Goal: Task Accomplishment & Management: Manage account settings

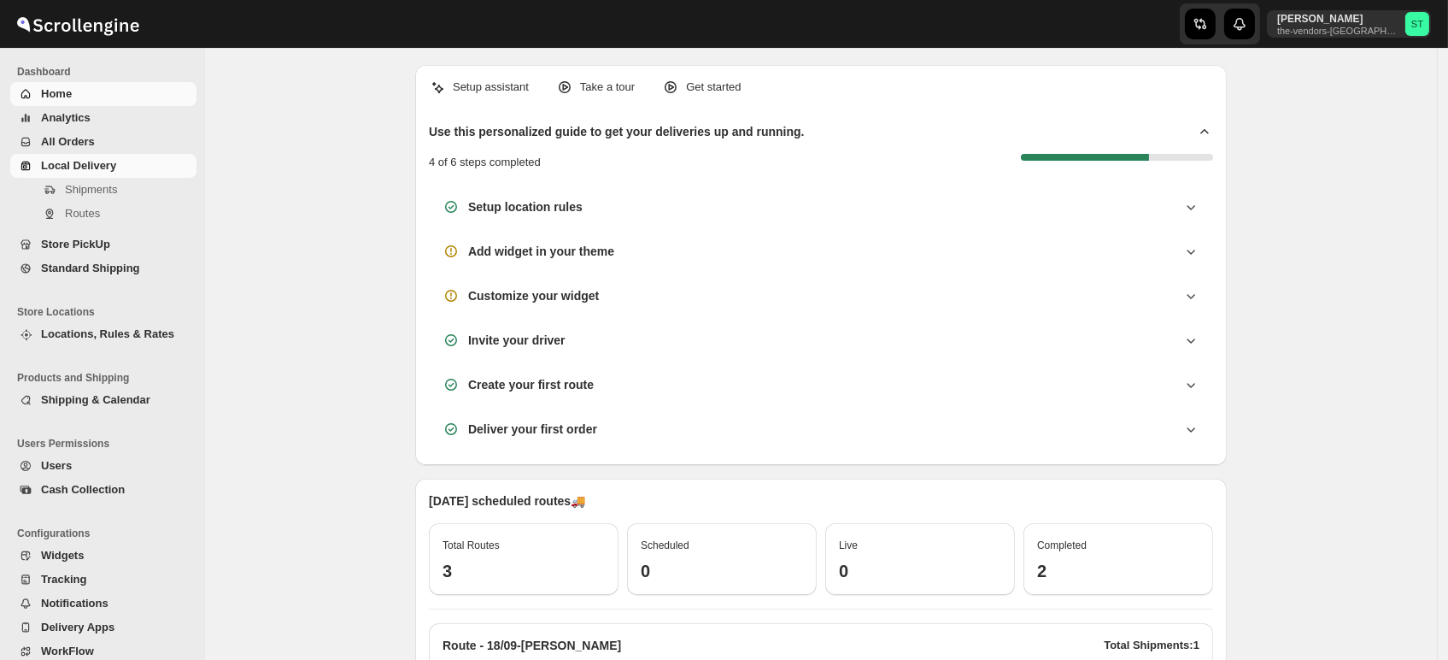
click at [79, 190] on span "Shipments" at bounding box center [91, 189] width 52 height 13
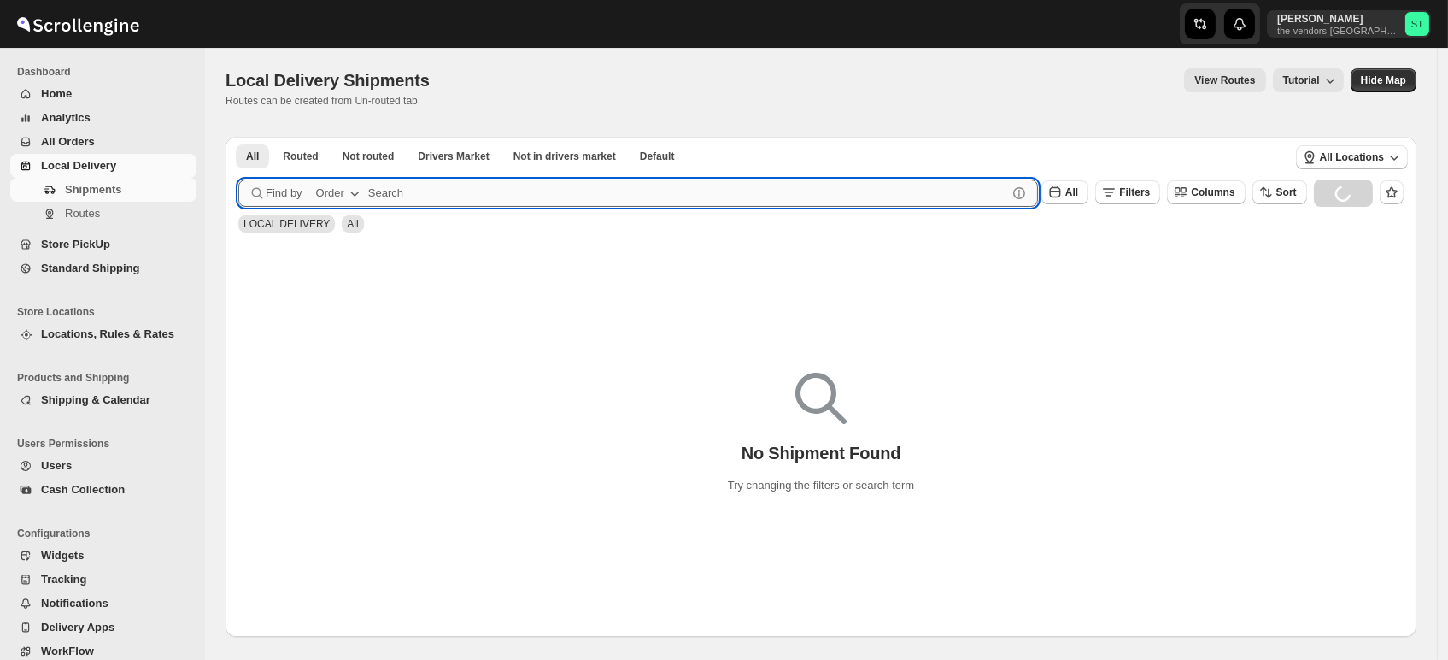
click at [520, 198] on input "text" at bounding box center [687, 192] width 639 height 27
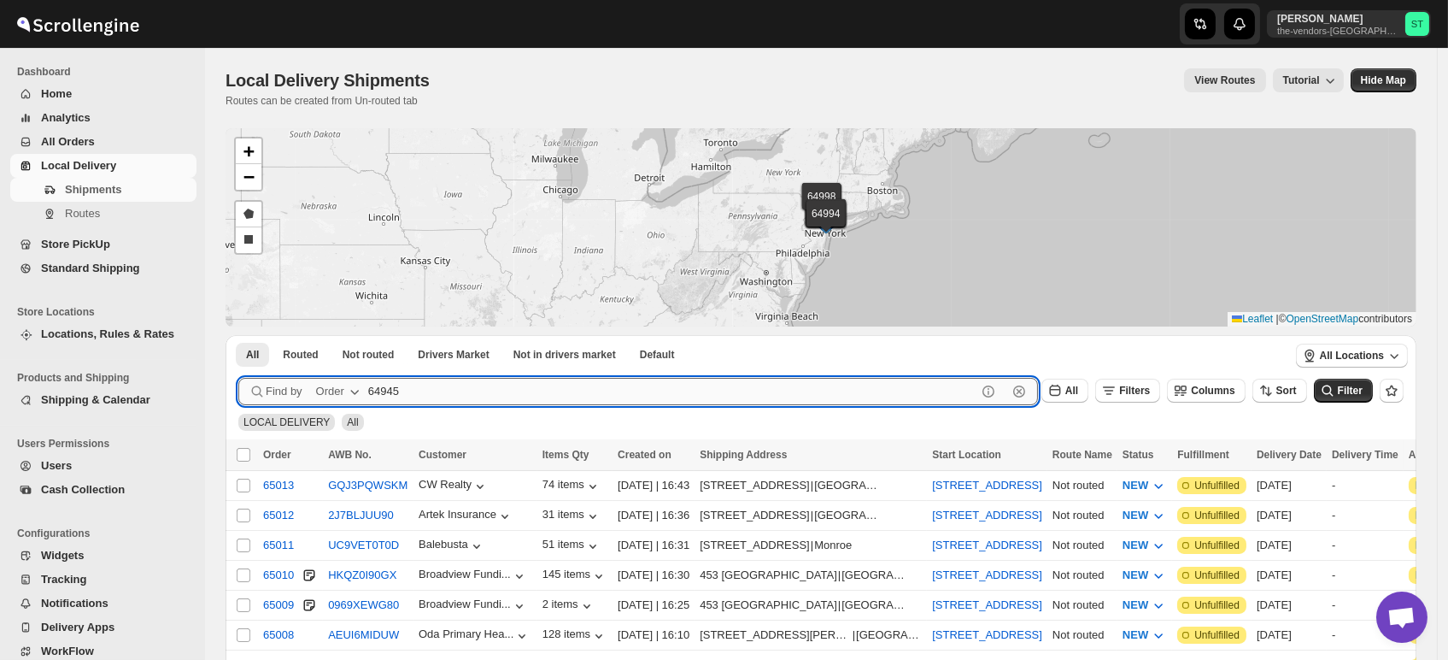
type input "64945"
click at [238, 335] on button "Submit" at bounding box center [262, 344] width 49 height 18
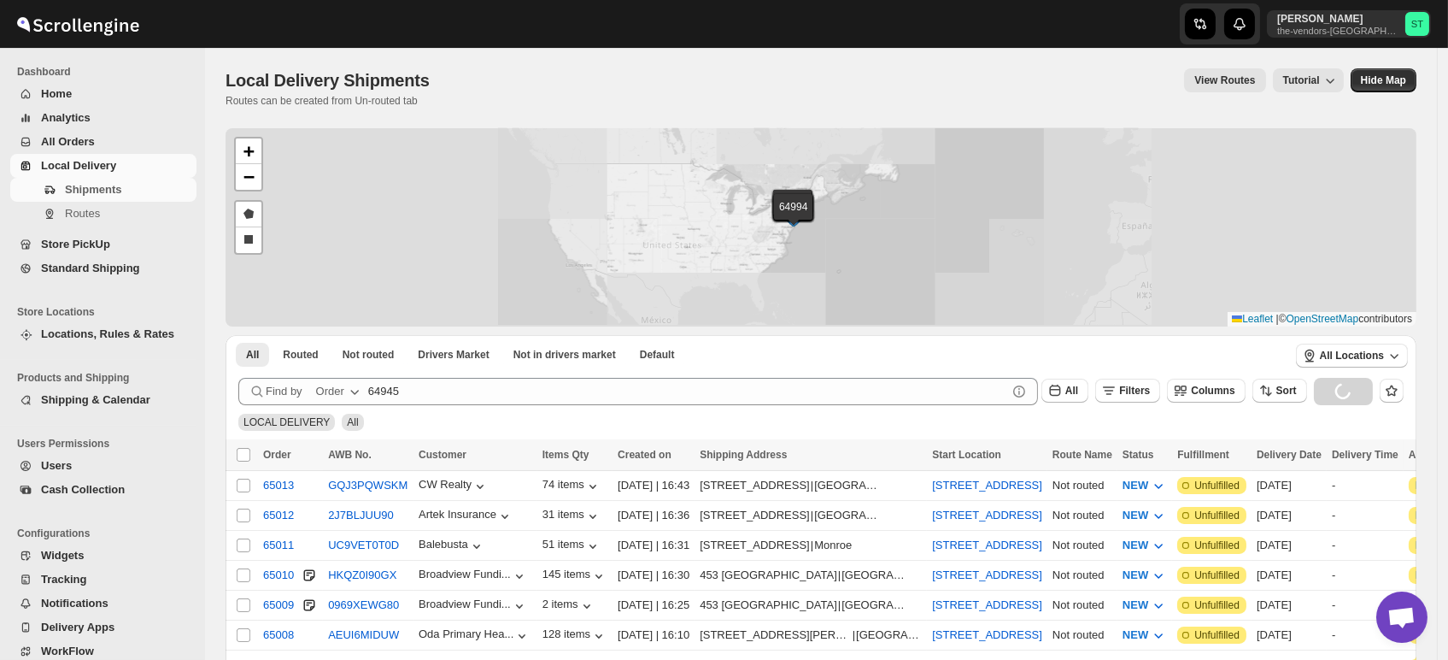
click at [783, 217] on div "65013 65012 65011 65010 65009 65008 65007 65006 65005 65004 65003 65002 65001 6…" at bounding box center [821, 227] width 1191 height 198
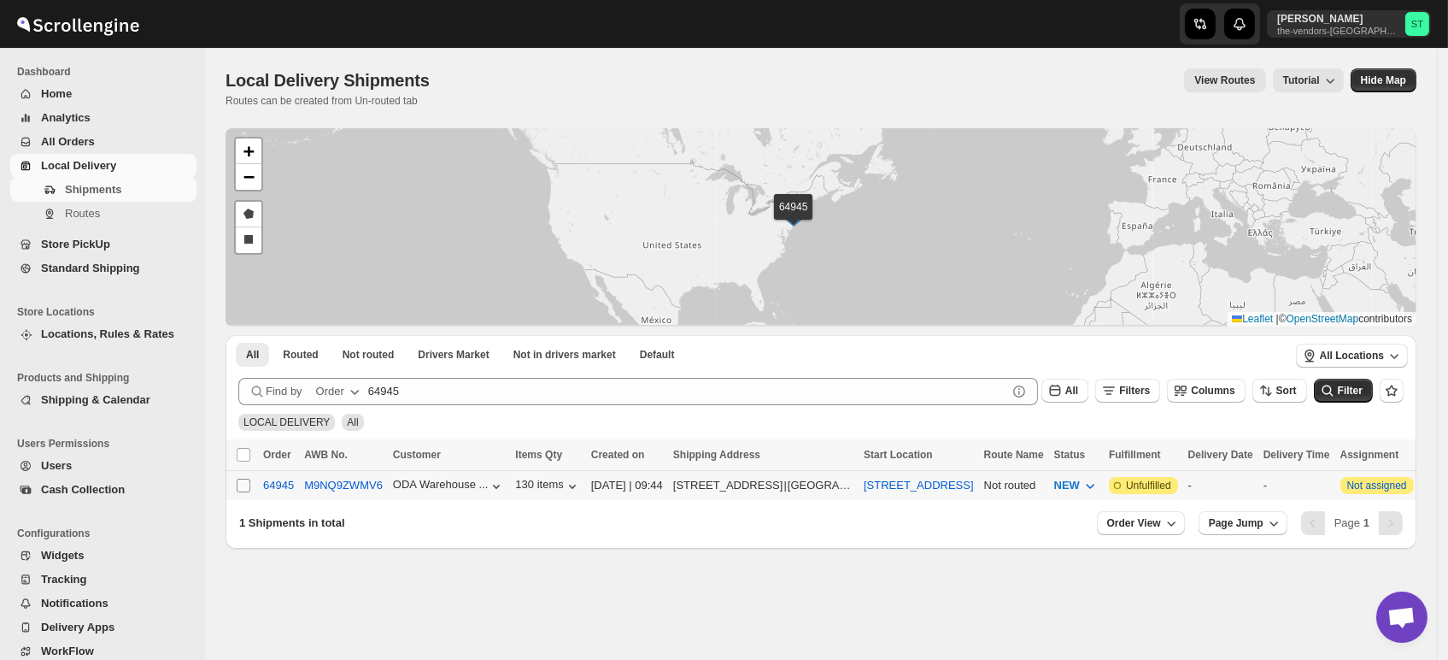
click at [243, 487] on input "Select shipment" at bounding box center [244, 485] width 14 height 14
checkbox input "true"
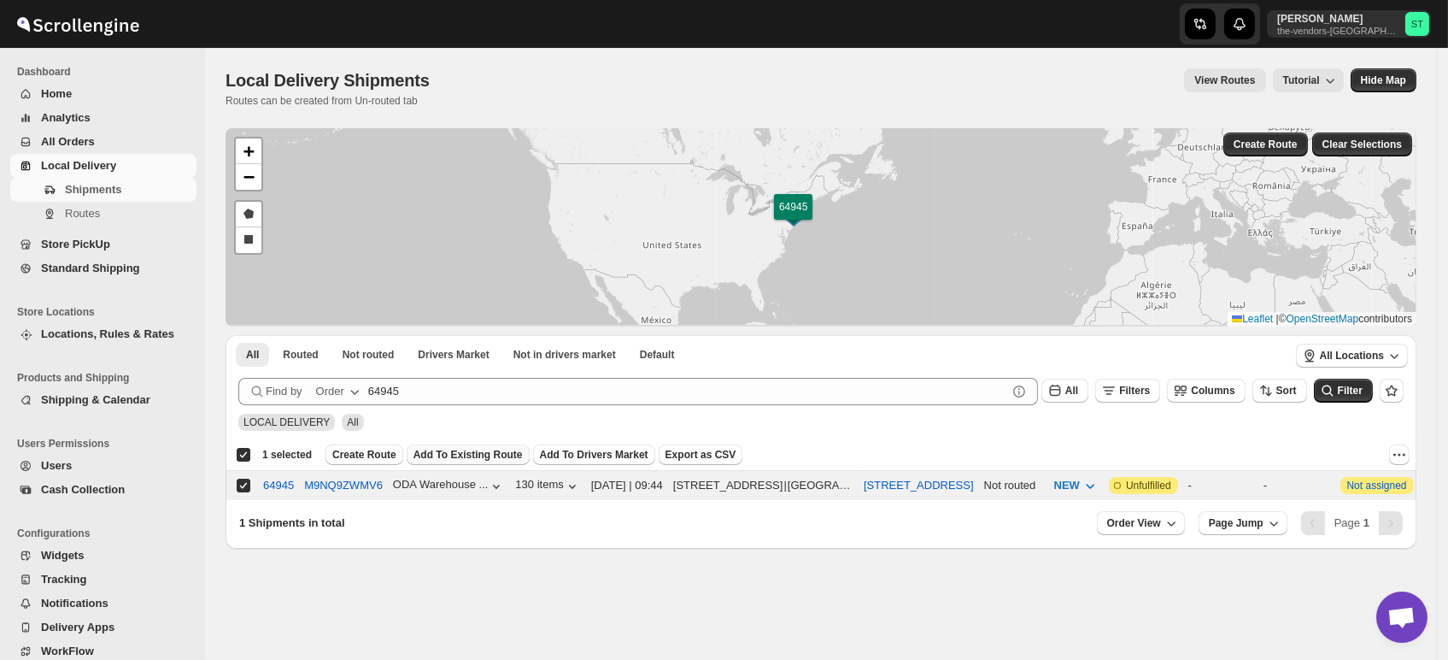
click at [476, 462] on button "Add To Existing Route" at bounding box center [468, 454] width 123 height 21
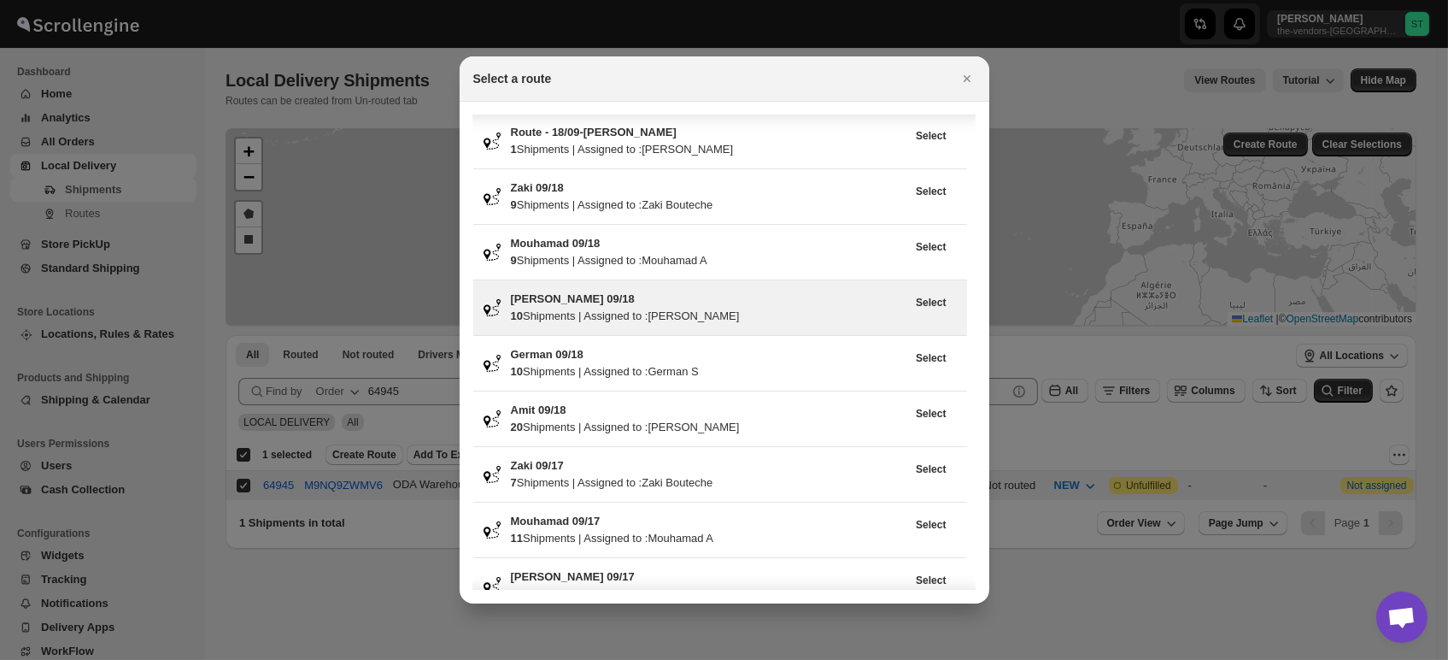
scroll to position [95, 0]
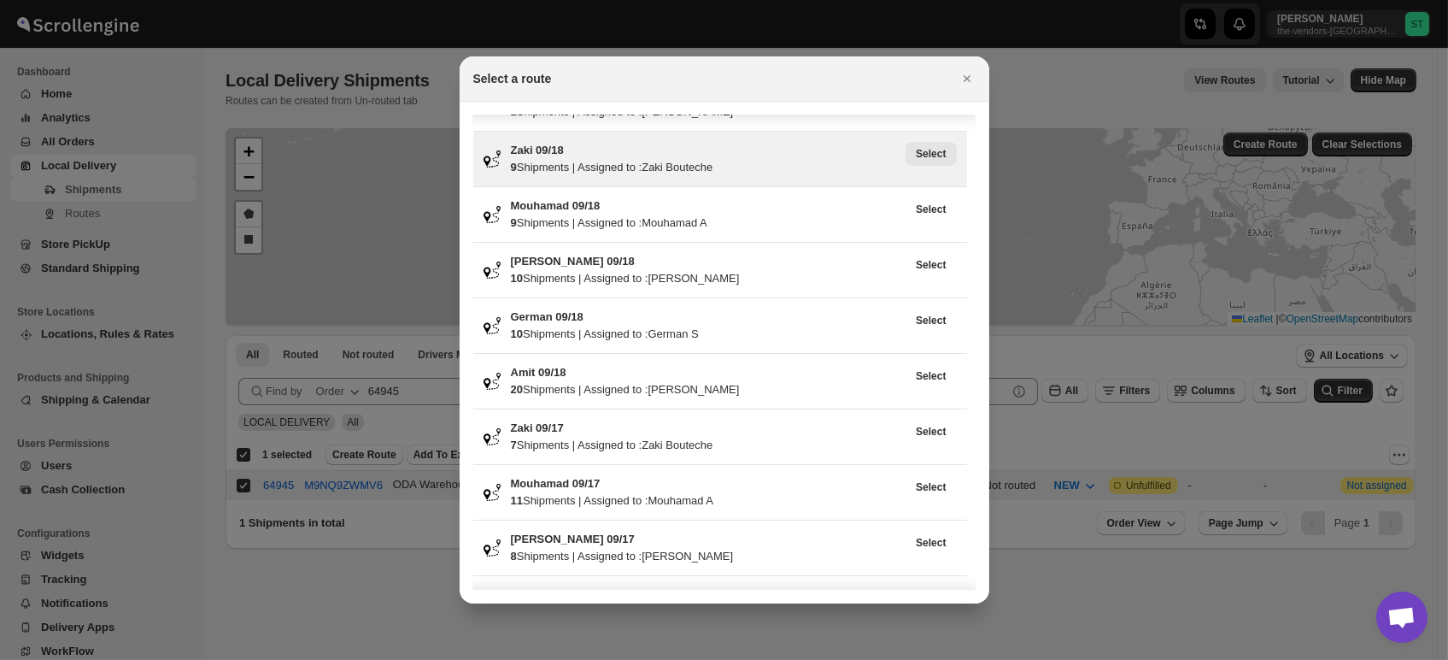
click at [930, 148] on span "Select" at bounding box center [931, 154] width 30 height 14
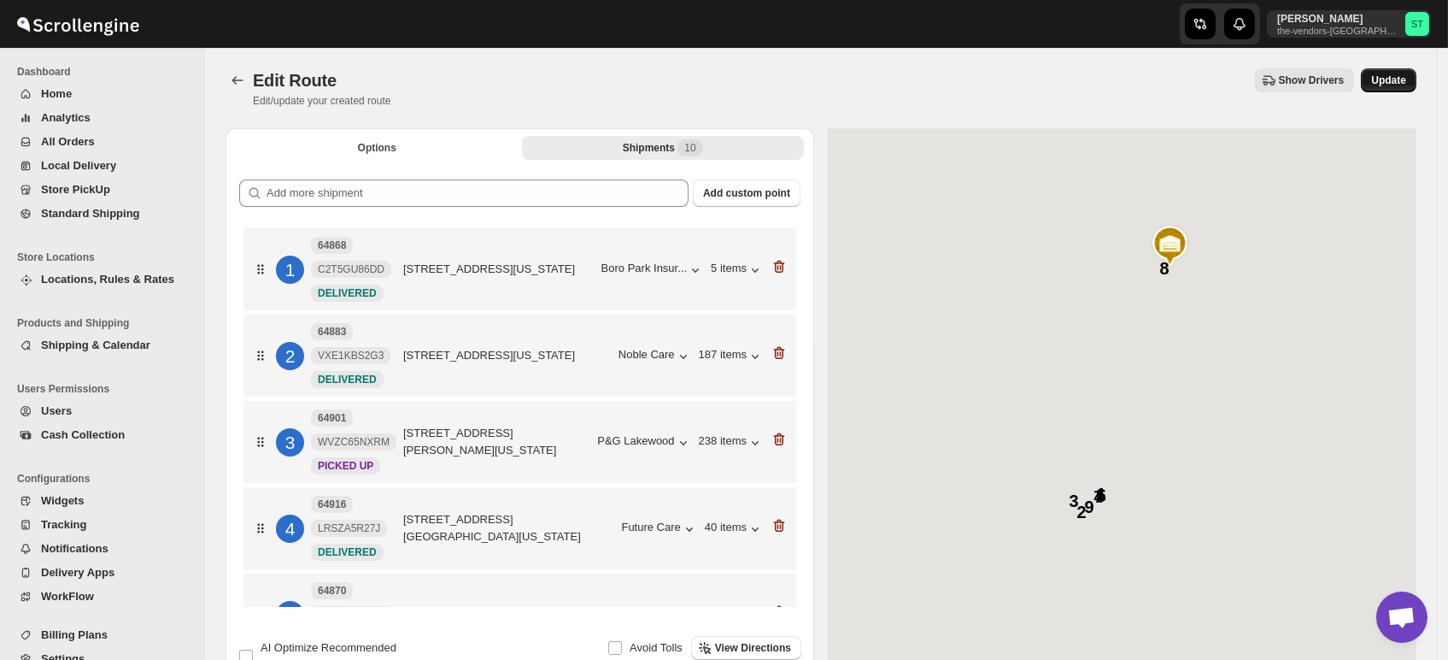
click at [1416, 74] on button "Update" at bounding box center [1389, 80] width 56 height 24
click at [1406, 87] on button "Update" at bounding box center [1389, 80] width 56 height 24
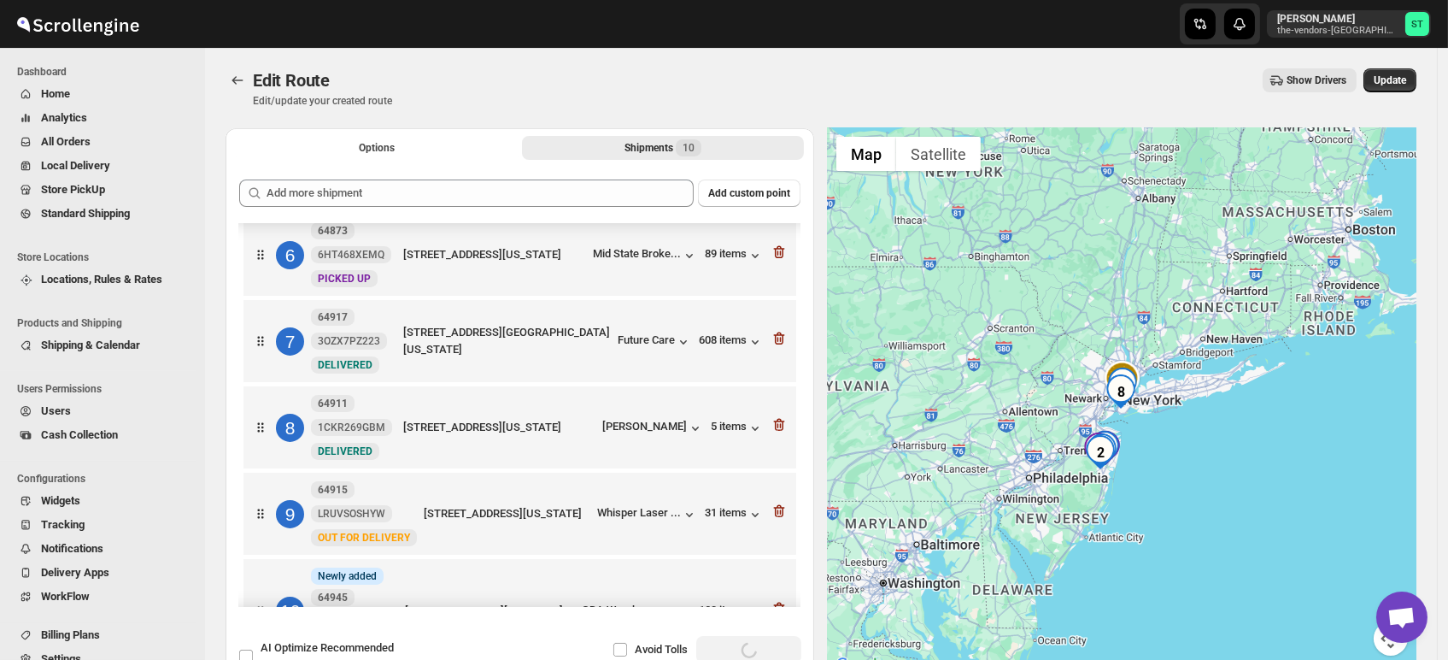
scroll to position [474, 0]
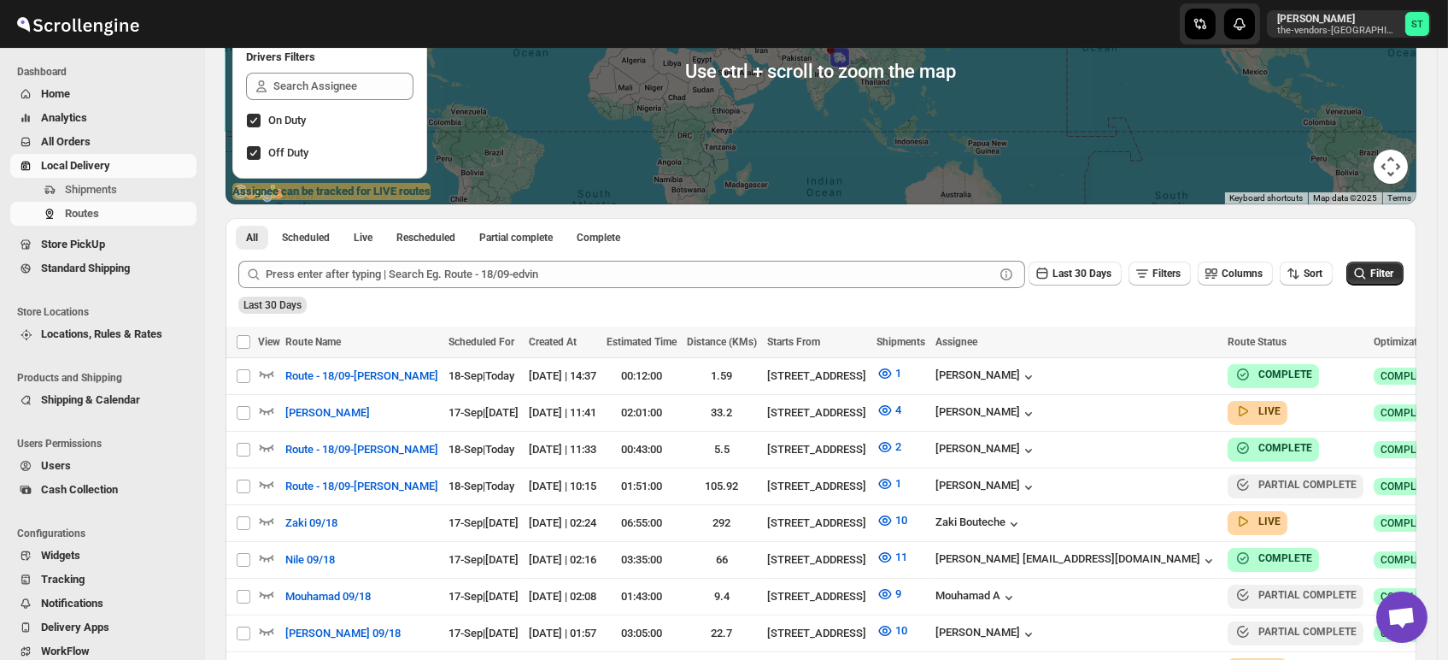
scroll to position [285, 0]
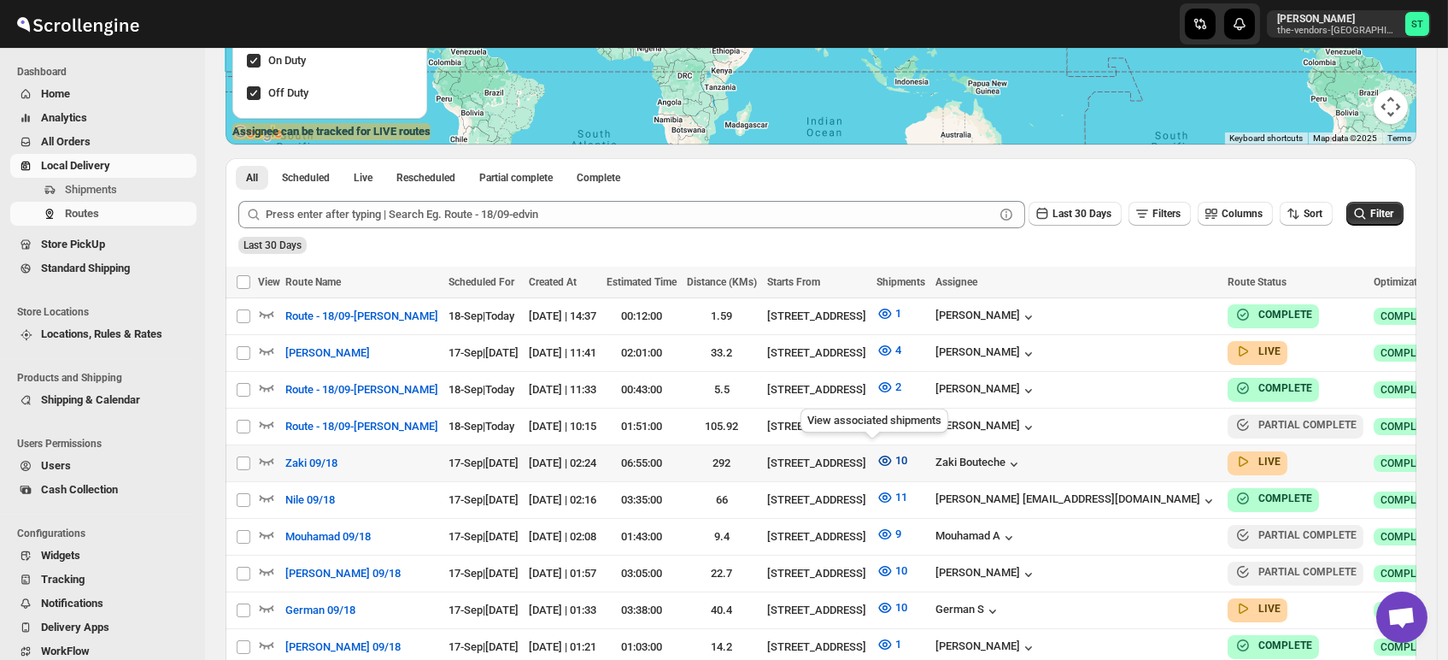
click at [877, 452] on icon "button" at bounding box center [885, 460] width 17 height 17
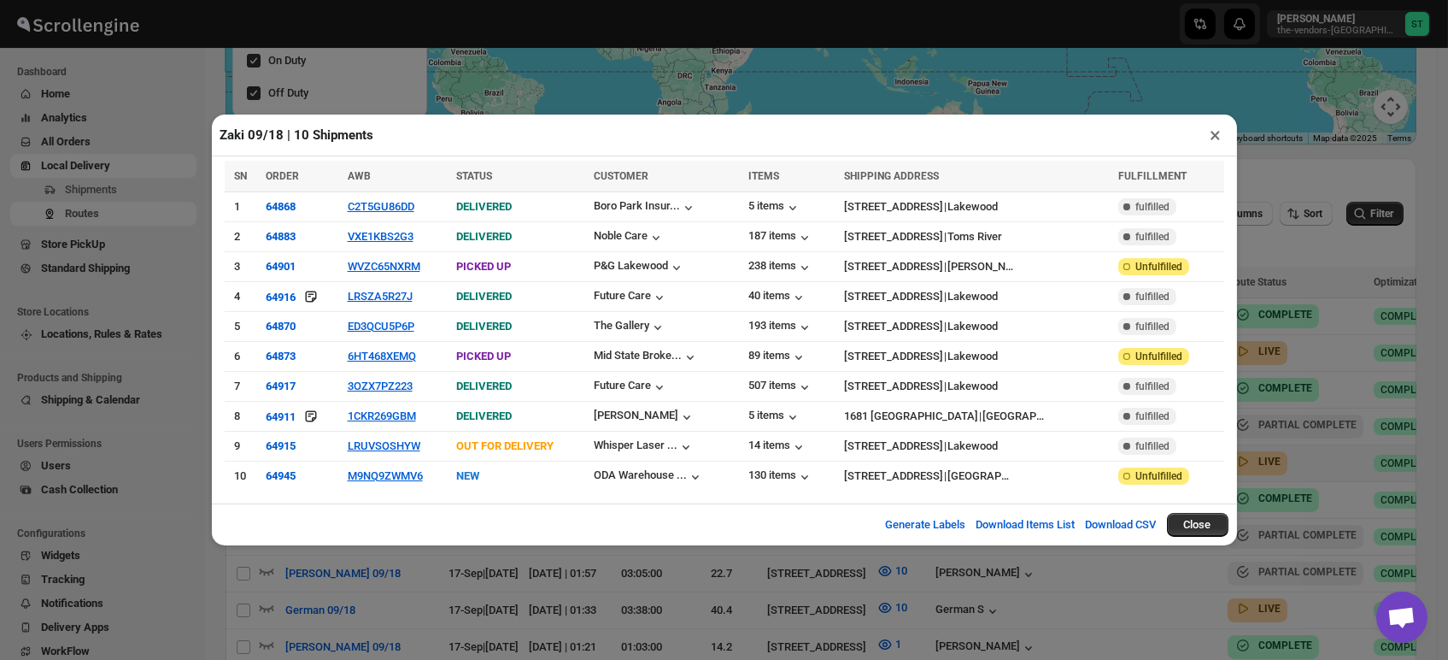
click at [1221, 142] on button "×" at bounding box center [1216, 135] width 25 height 24
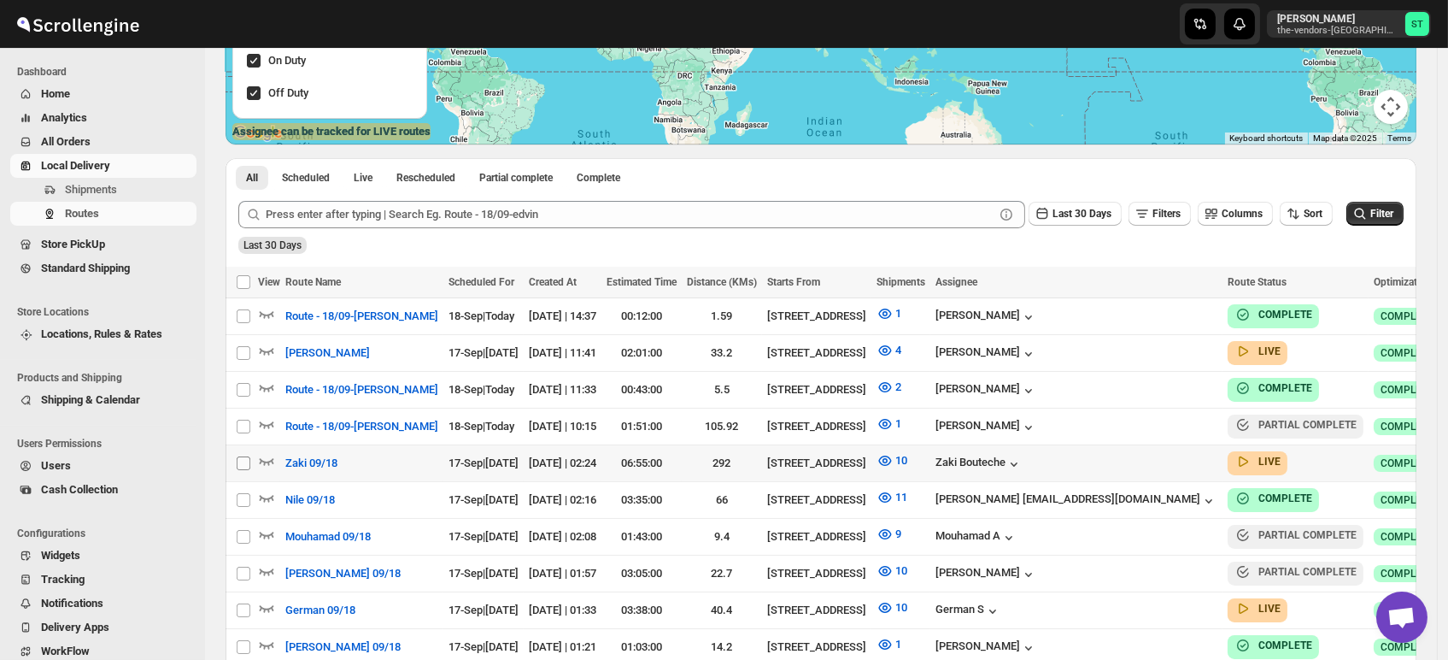
click at [243, 461] on input "Select route" at bounding box center [244, 463] width 14 height 14
checkbox input "true"
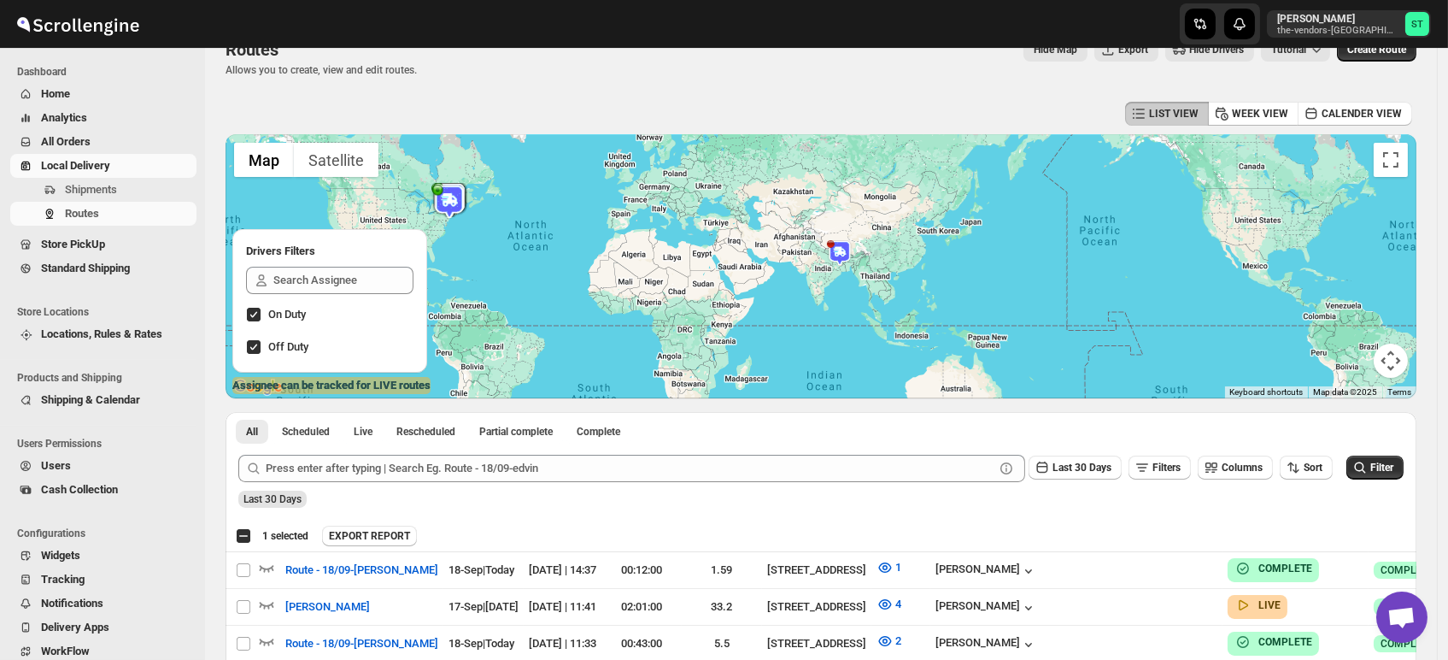
scroll to position [0, 0]
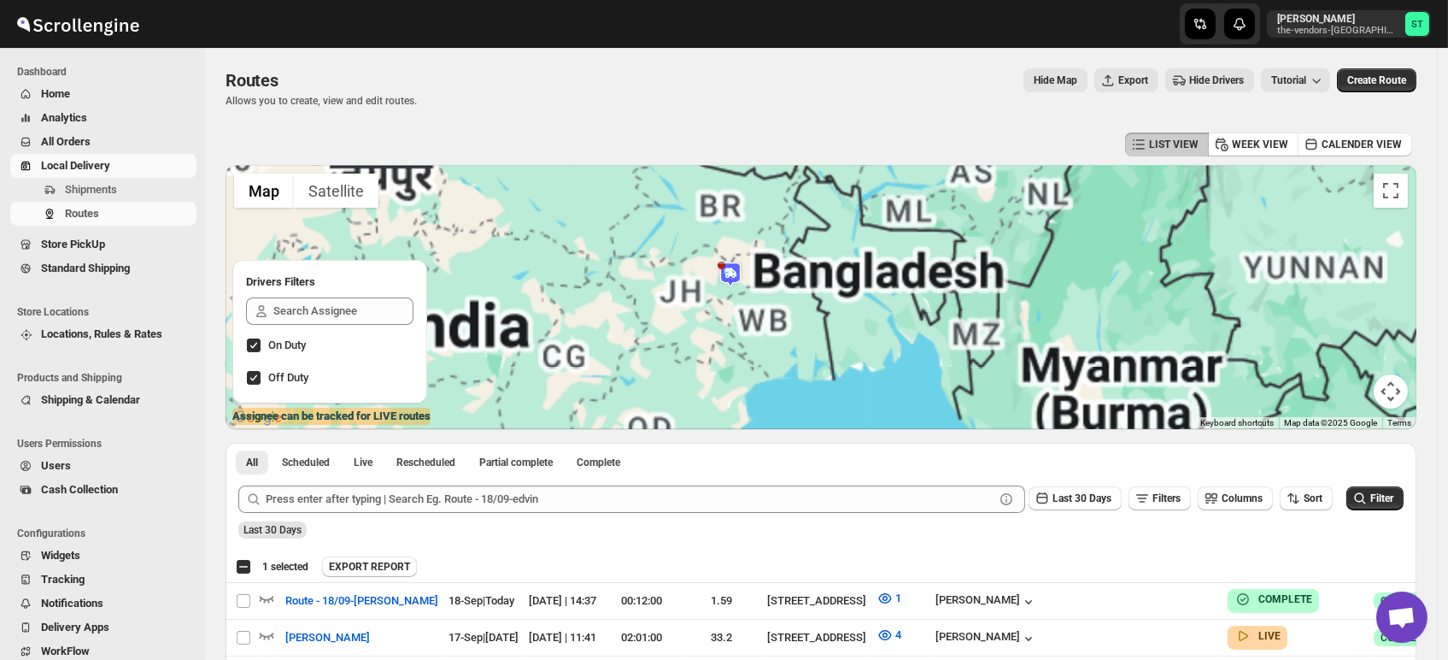
drag, startPoint x: 695, startPoint y: 278, endPoint x: 812, endPoint y: 265, distance: 116.9
click at [812, 265] on div at bounding box center [821, 297] width 1191 height 264
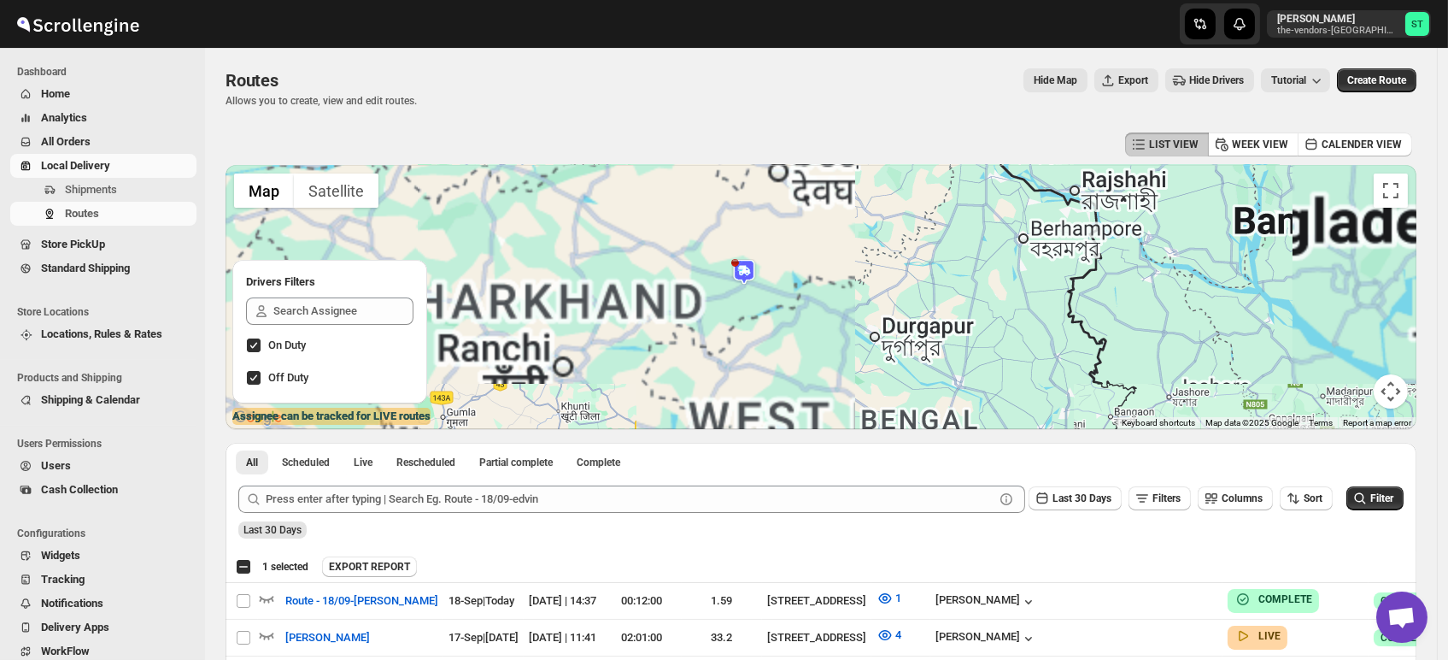
drag, startPoint x: 815, startPoint y: 266, endPoint x: 871, endPoint y: 255, distance: 57.3
click at [871, 255] on div at bounding box center [821, 297] width 1191 height 264
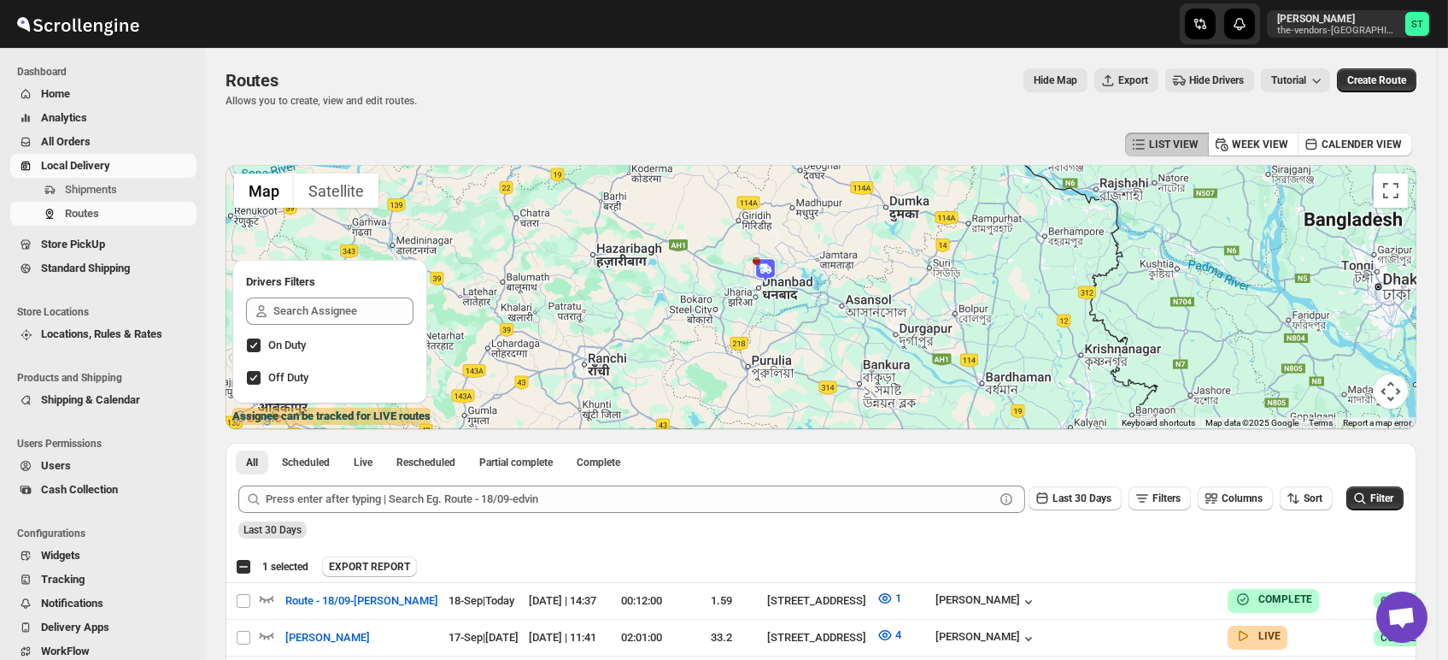
click at [774, 267] on img at bounding box center [766, 270] width 26 height 26
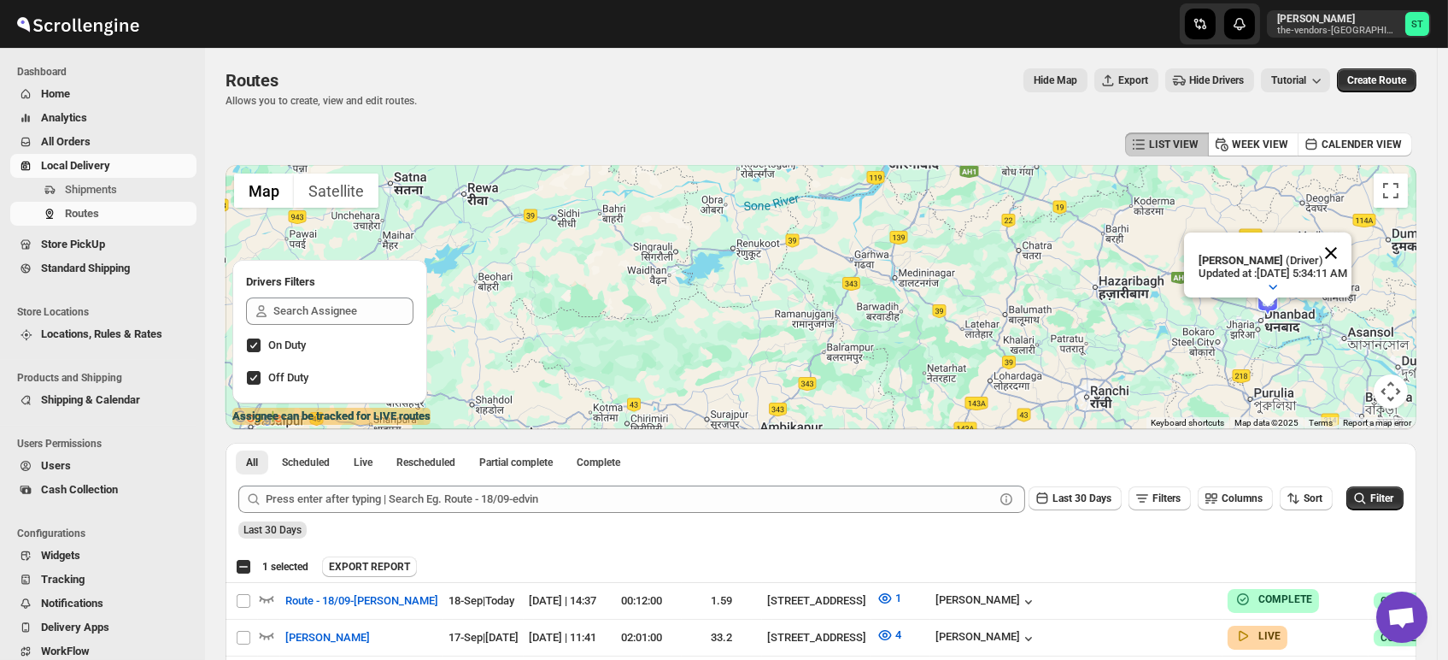
click at [1352, 237] on button "Close" at bounding box center [1331, 252] width 41 height 41
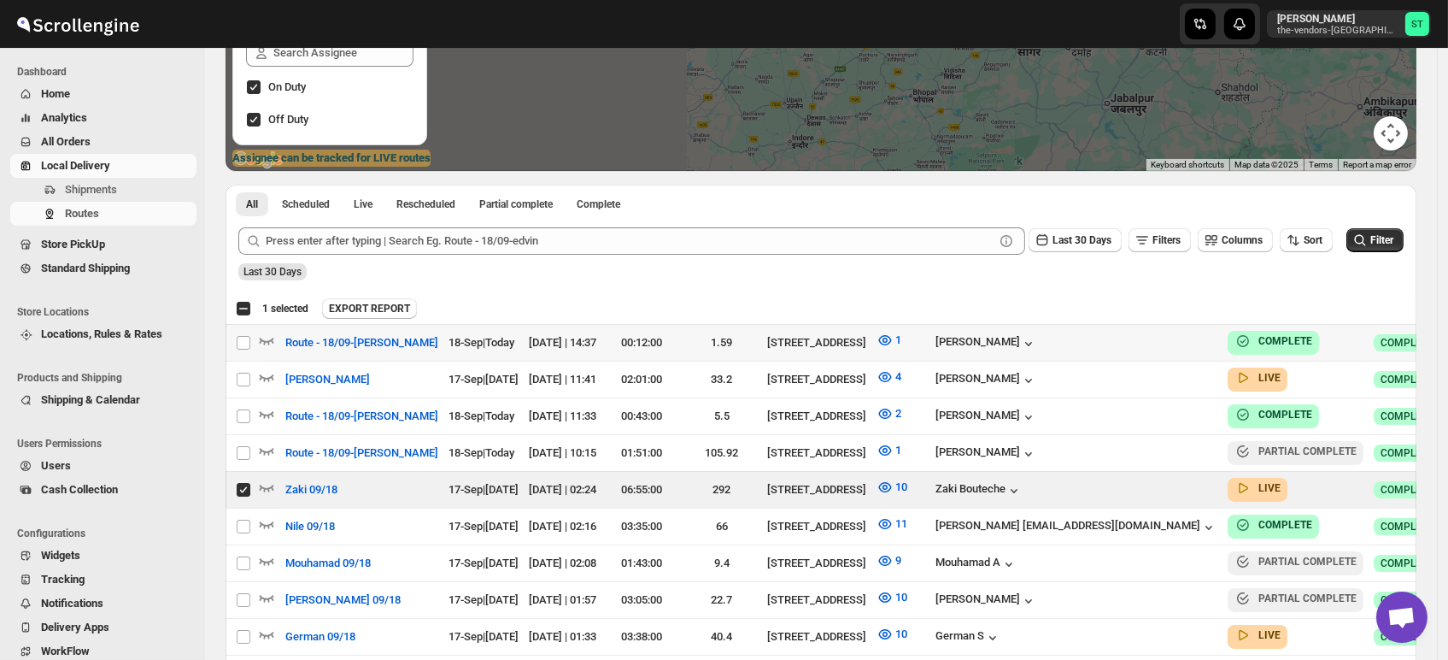
scroll to position [285, 0]
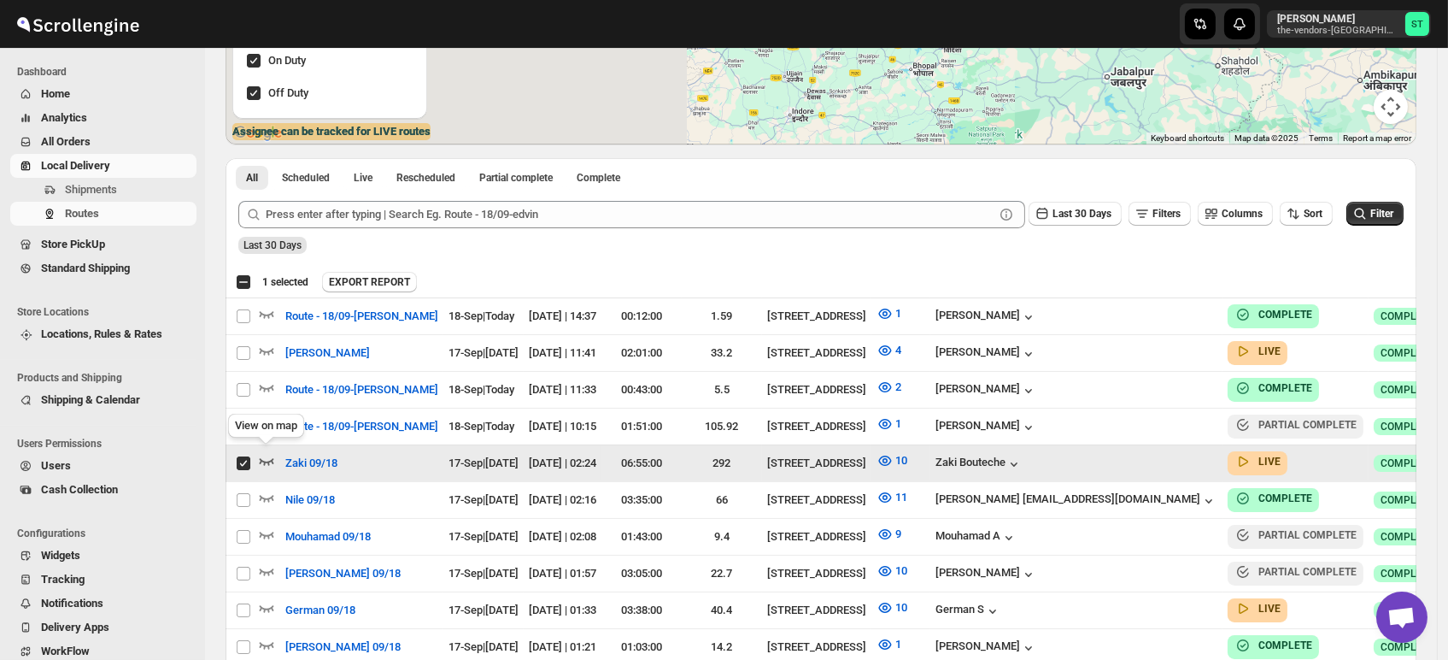
click at [273, 461] on icon "button" at bounding box center [266, 460] width 17 height 17
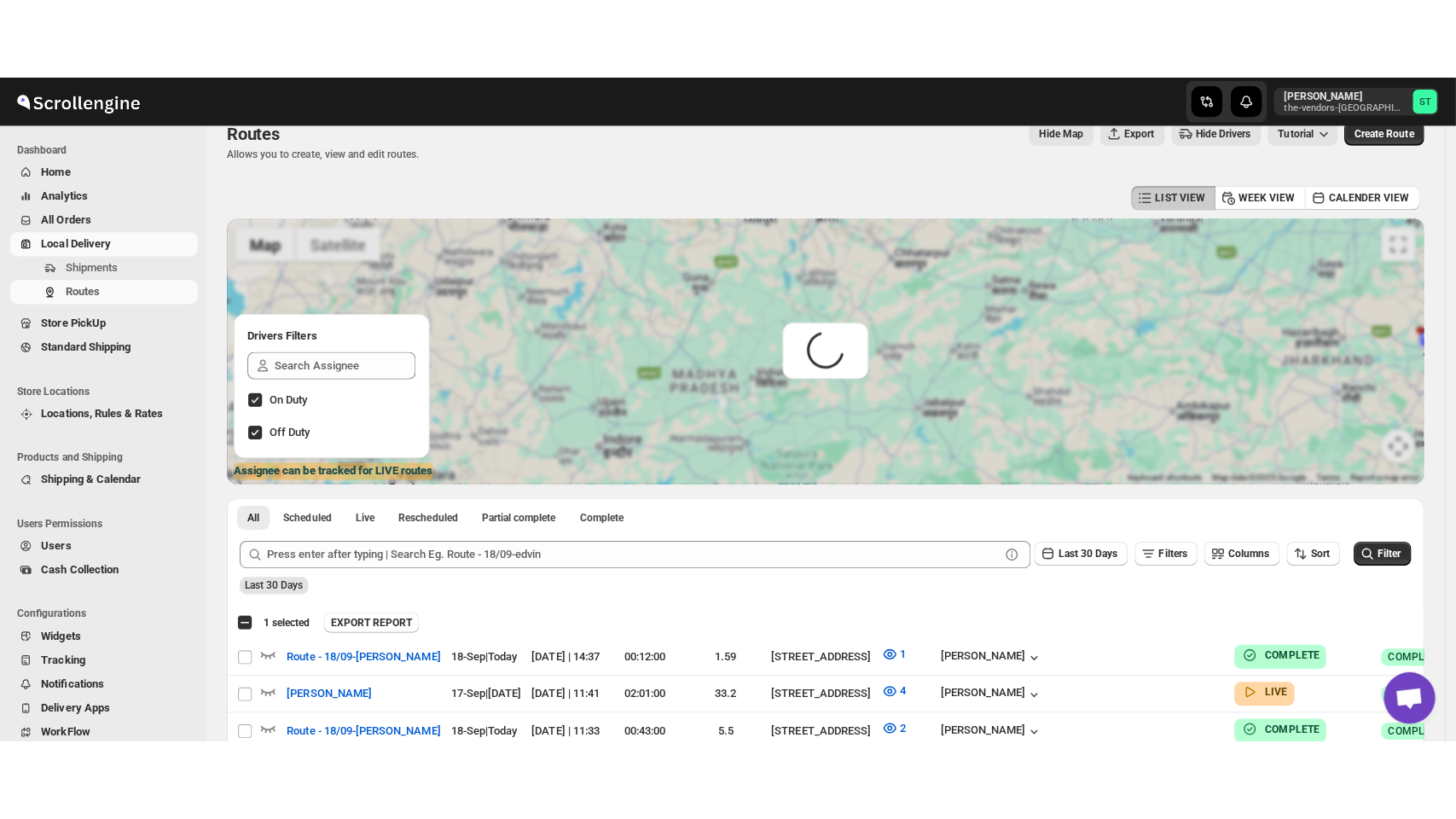
scroll to position [0, 0]
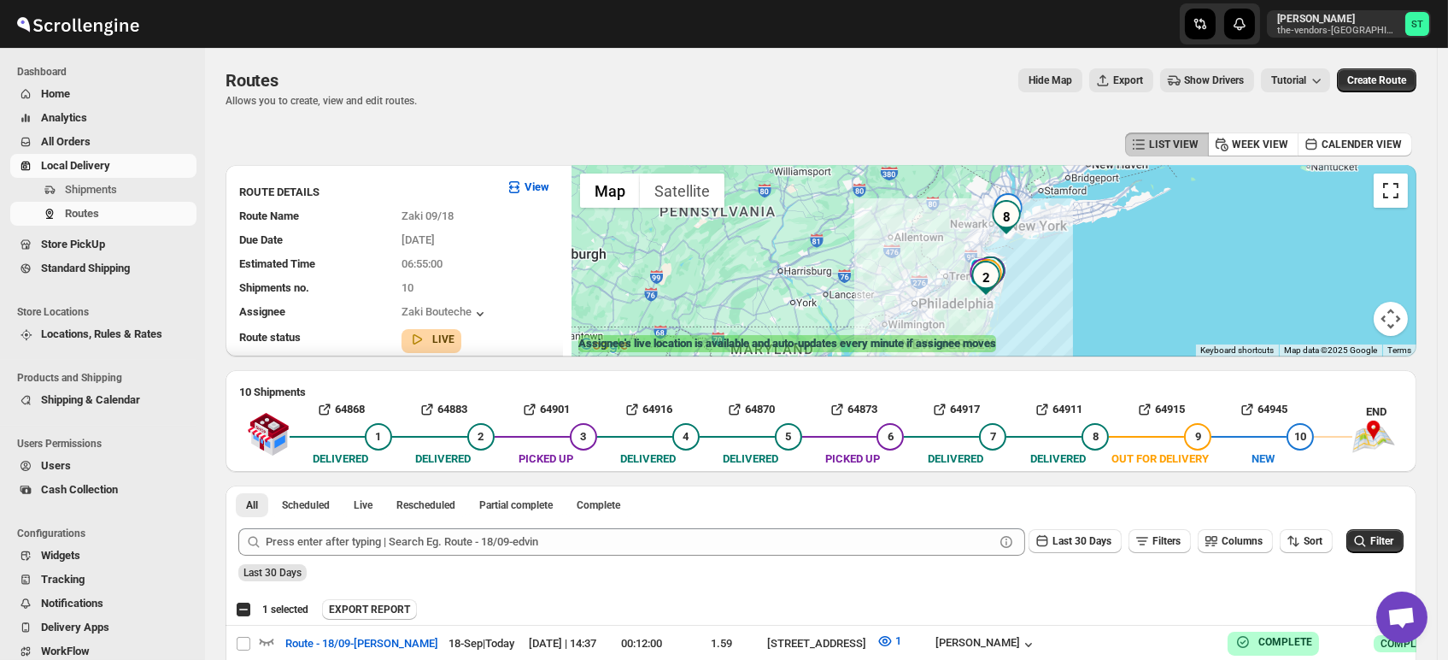
click at [1402, 191] on button "Toggle fullscreen view" at bounding box center [1391, 190] width 34 height 34
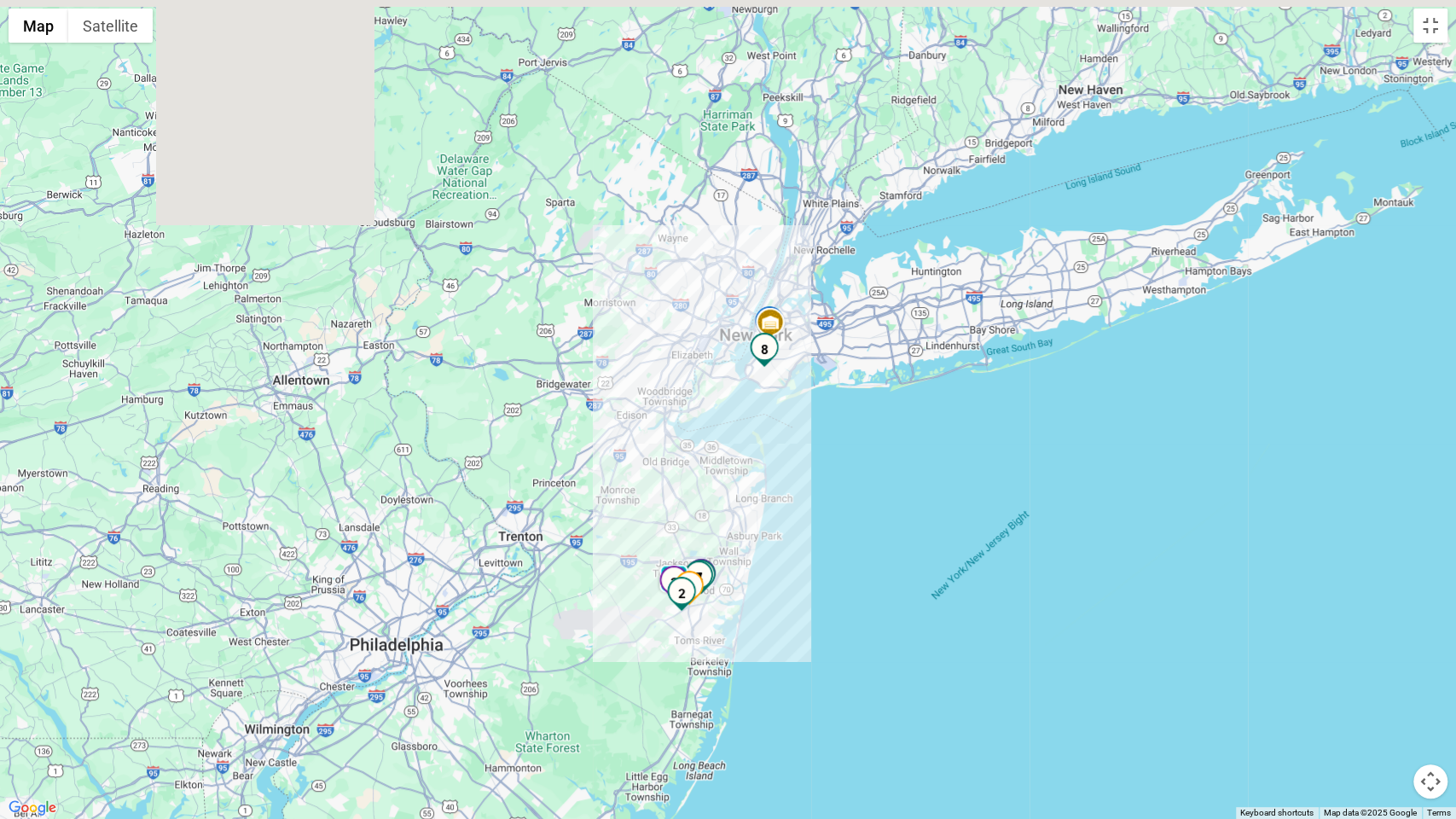
drag, startPoint x: 800, startPoint y: 373, endPoint x: 907, endPoint y: 652, distance: 298.8
click at [907, 652] on div "To navigate, press the arrow keys." at bounding box center [728, 410] width 1456 height 819
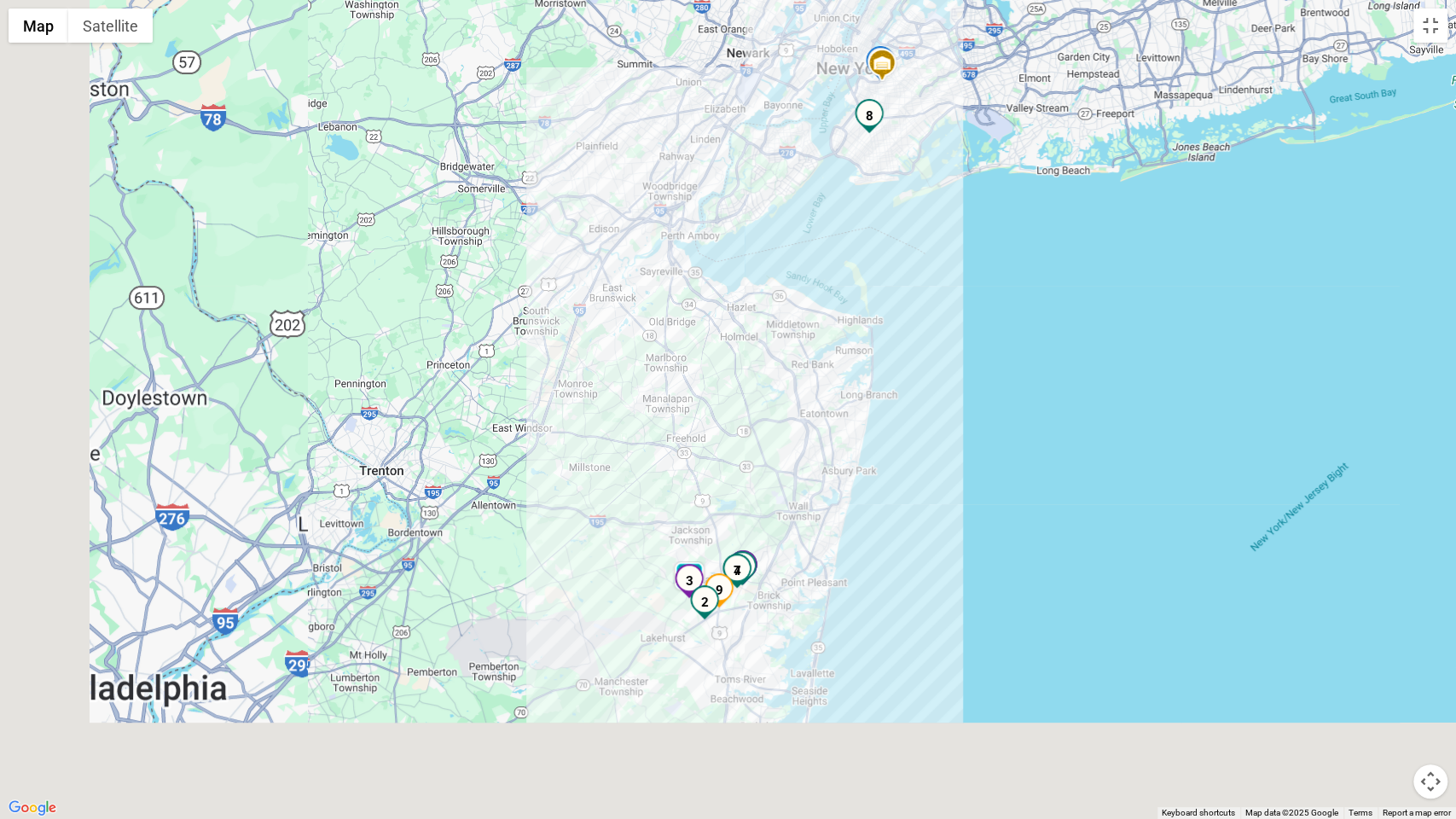
drag, startPoint x: 840, startPoint y: 408, endPoint x: 990, endPoint y: 299, distance: 185.4
click at [988, 300] on div "To navigate, press the arrow keys." at bounding box center [728, 410] width 1456 height 819
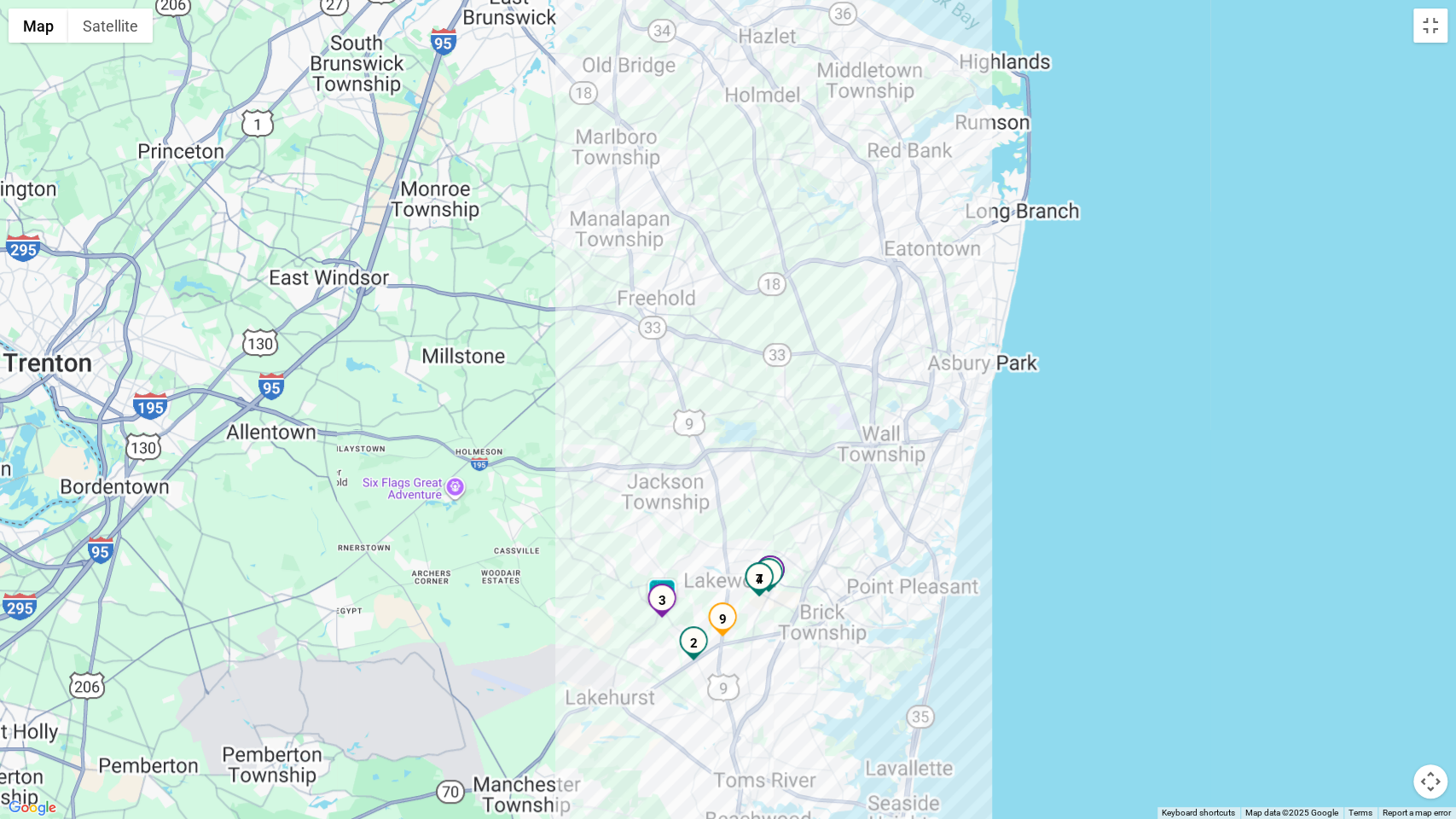
drag, startPoint x: 941, startPoint y: 442, endPoint x: 1048, endPoint y: 306, distance: 173.0
click at [1029, 311] on div "To navigate, press the arrow keys." at bounding box center [728, 410] width 1456 height 819
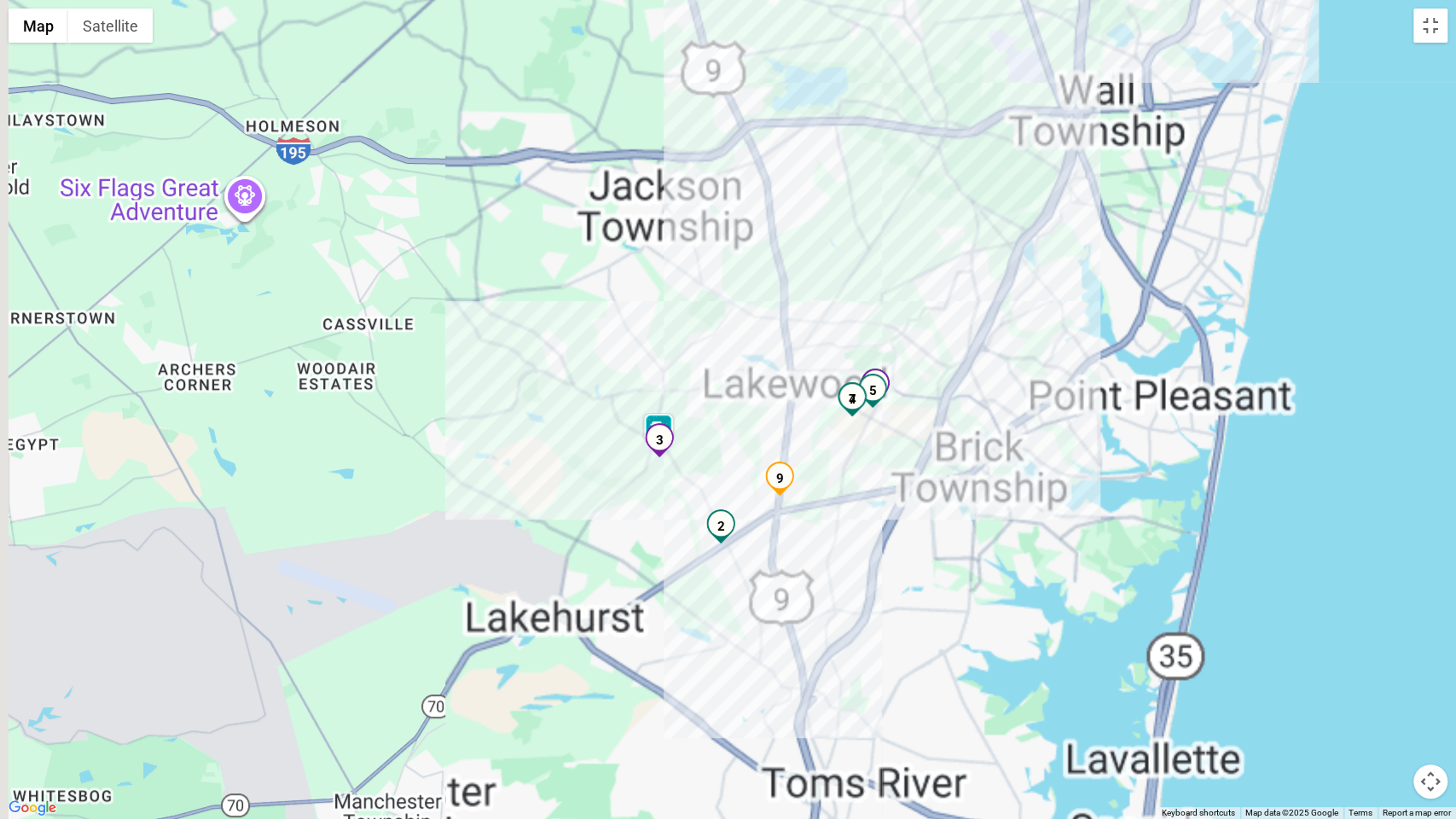
drag, startPoint x: 983, startPoint y: 430, endPoint x: 1017, endPoint y: 389, distance: 53.3
click at [1017, 390] on div "To navigate, press the arrow keys." at bounding box center [728, 410] width 1456 height 819
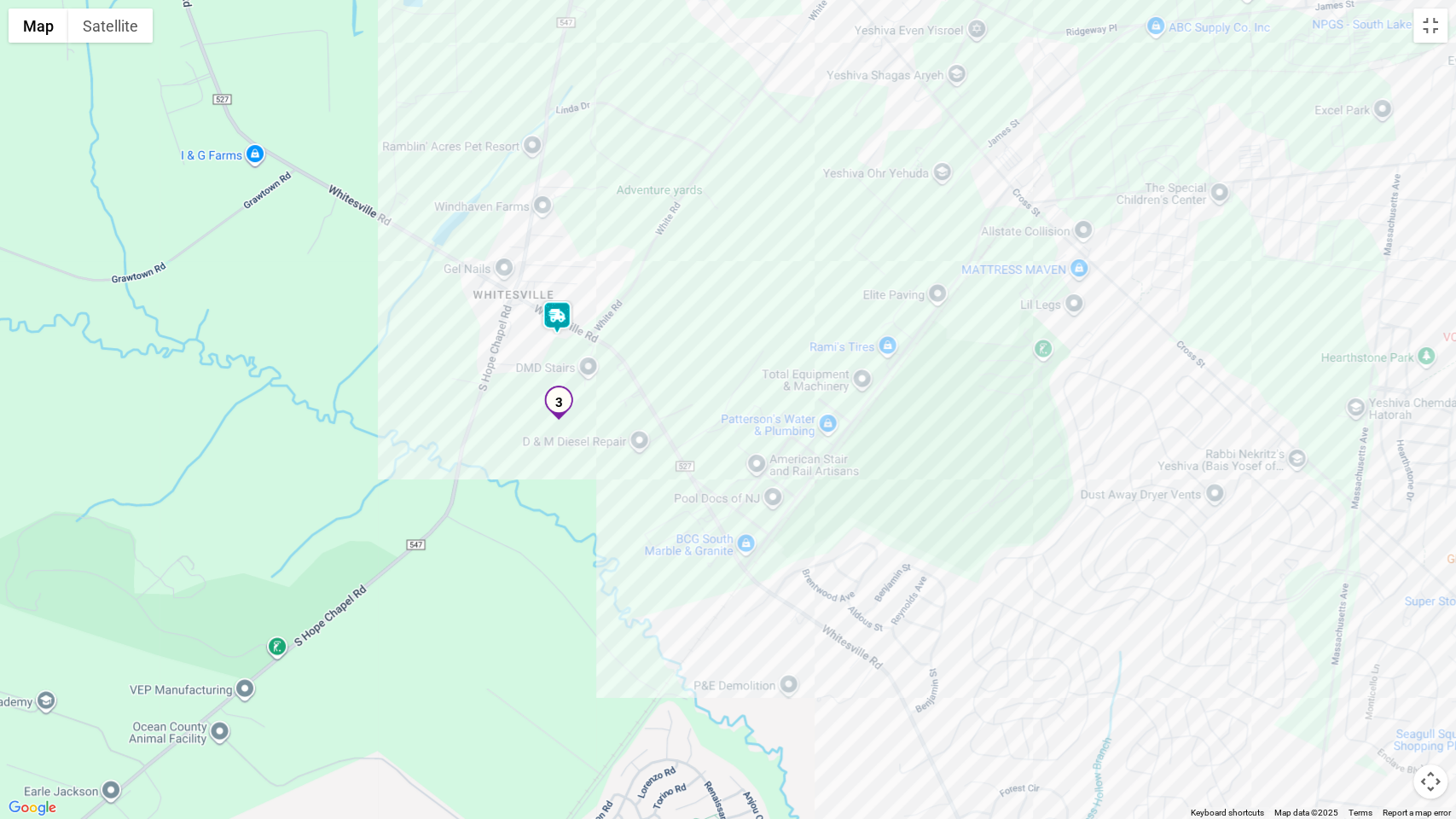
click at [556, 313] on img at bounding box center [557, 318] width 34 height 34
click at [635, 232] on button "Close" at bounding box center [614, 246] width 41 height 41
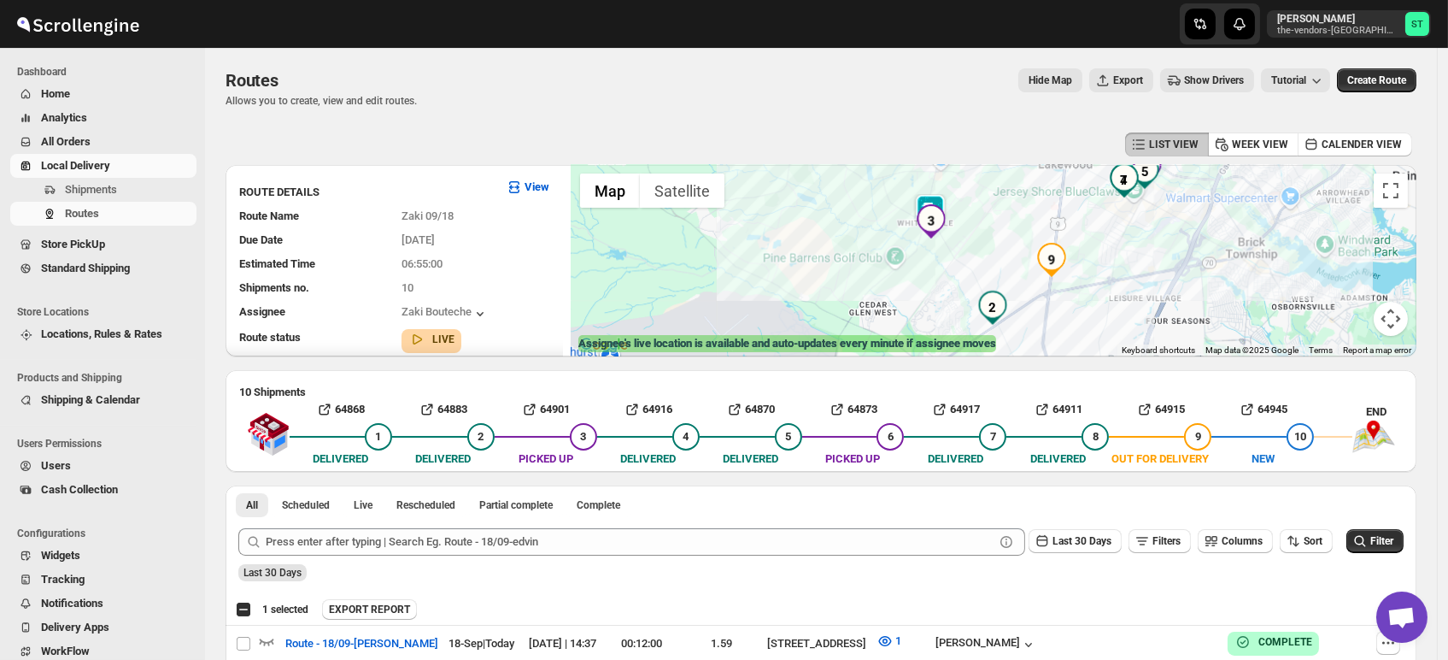
click at [487, 0] on html "Skip to content [PERSON_NAME] the-vendors-[GEOGRAPHIC_DATA] ST Dashboard Home A…" at bounding box center [724, 330] width 1448 height 660
